Goal: Check status: Check status

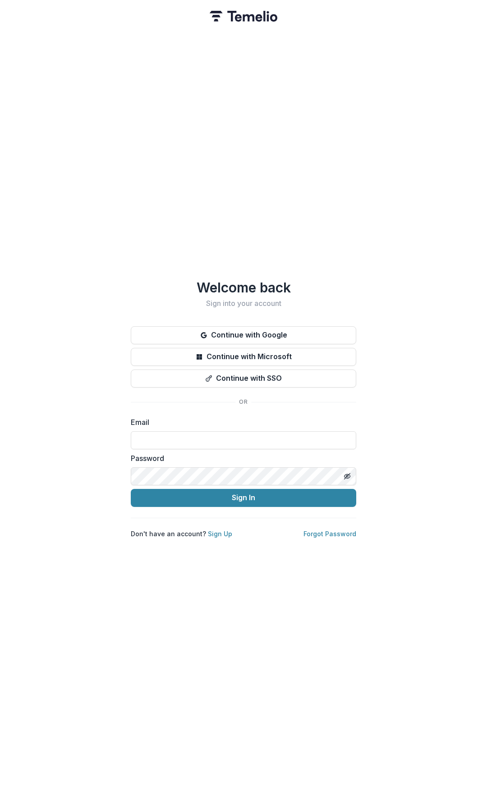
type input "**********"
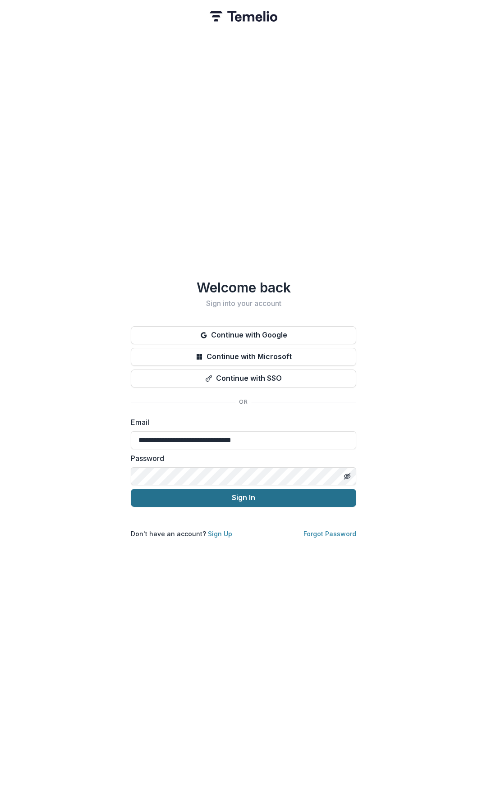
click at [244, 495] on button "Sign In" at bounding box center [243, 498] width 225 height 18
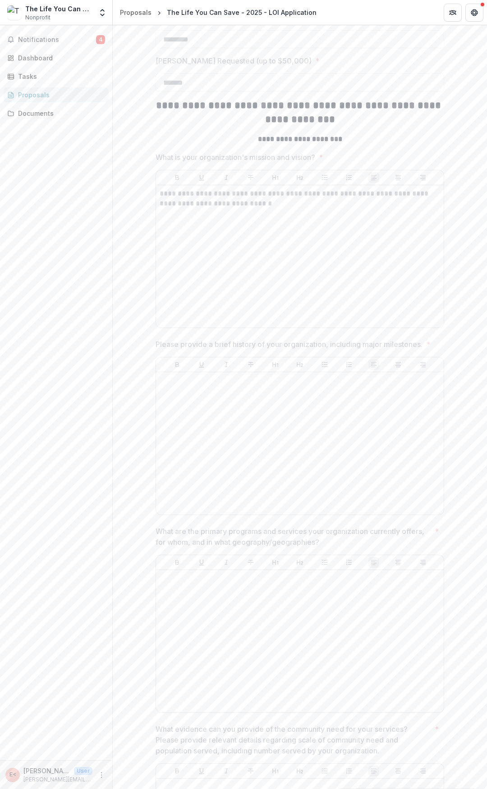
scroll to position [496, 0]
click at [372, 648] on div at bounding box center [300, 636] width 280 height 135
click at [337, 652] on div at bounding box center [300, 636] width 280 height 135
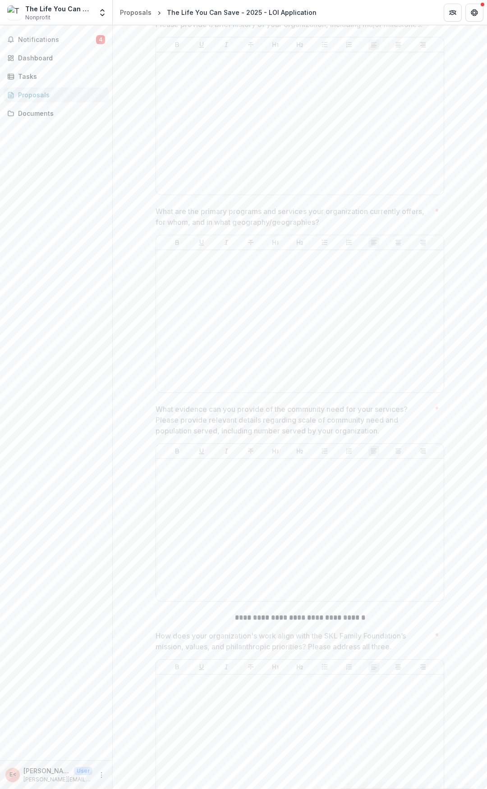
scroll to position [766, 0]
click at [235, 625] on div at bounding box center [300, 575] width 280 height 135
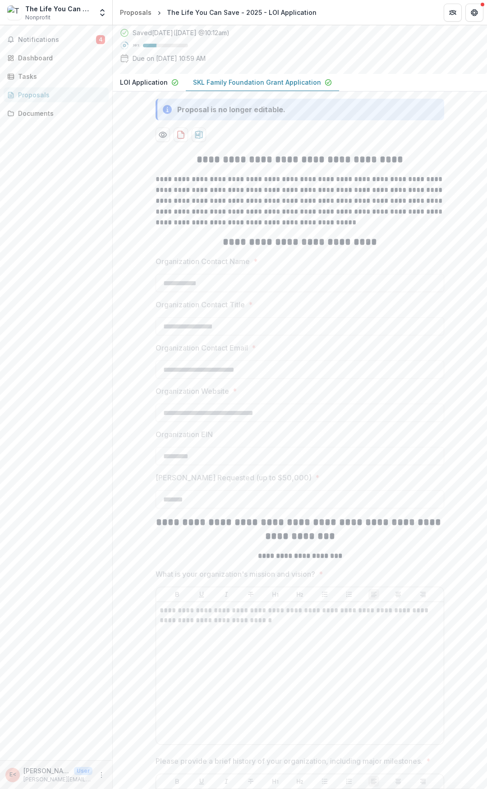
scroll to position [0, 0]
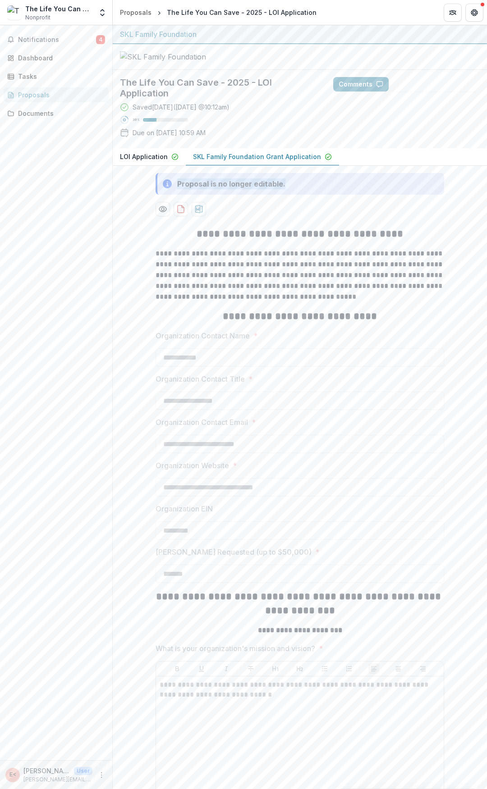
drag, startPoint x: 177, startPoint y: 237, endPoint x: 309, endPoint y: 238, distance: 132.1
click at [309, 195] on div "Proposal is no longer editable." at bounding box center [300, 184] width 289 height 22
click at [202, 189] on div "Proposal is no longer editable." at bounding box center [231, 184] width 108 height 11
drag, startPoint x: 177, startPoint y: 238, endPoint x: 282, endPoint y: 238, distance: 105.0
click at [282, 195] on div "Proposal is no longer editable." at bounding box center [300, 184] width 289 height 22
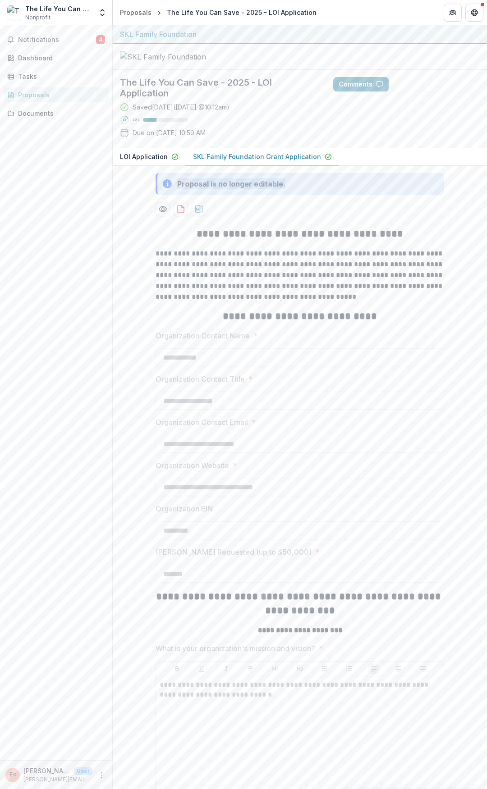
copy div "Proposal is no longer editable."
